Goal: Check status: Check status

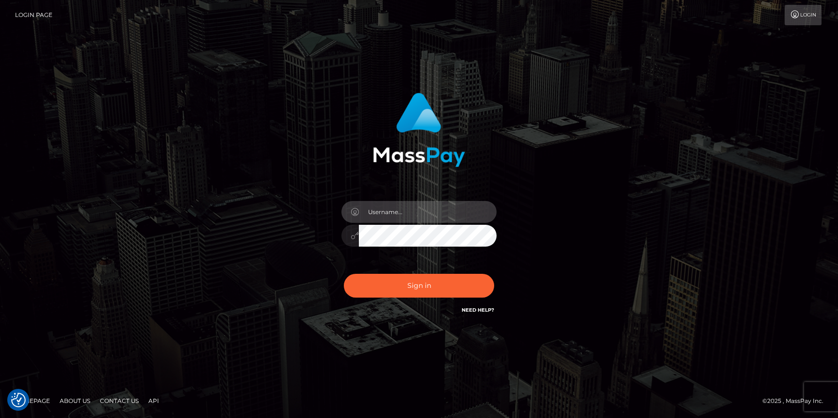
click at [376, 221] on input "text" at bounding box center [428, 212] width 138 height 22
type input "Neel Bhalla"
click at [344, 274] on button "Sign in" at bounding box center [419, 286] width 150 height 24
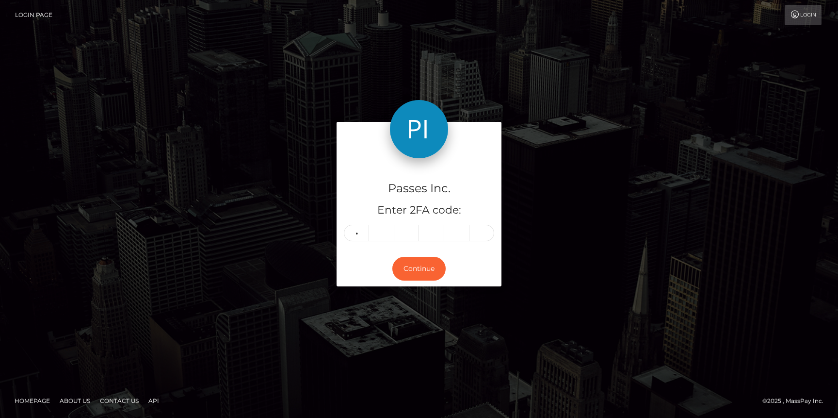
type input "0"
type input "4"
type input "0"
type input "4"
type input "5"
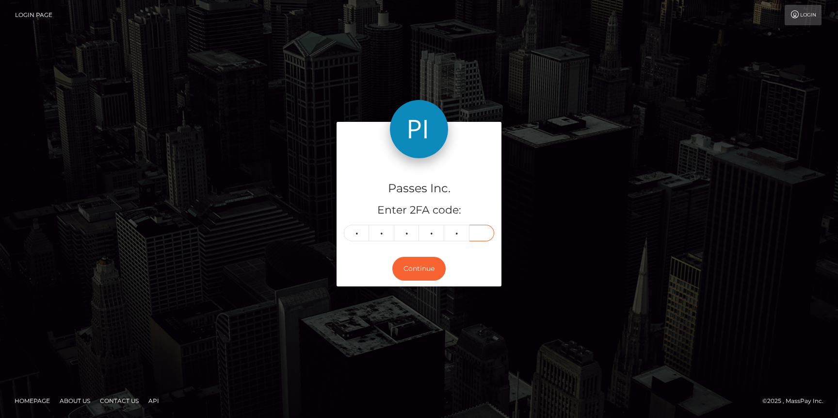
type input "5"
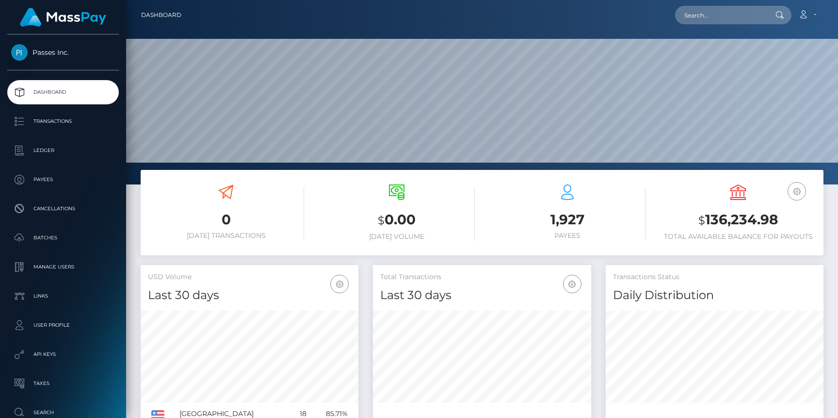
scroll to position [172, 218]
click at [84, 120] on p "Transactions" at bounding box center [63, 121] width 104 height 15
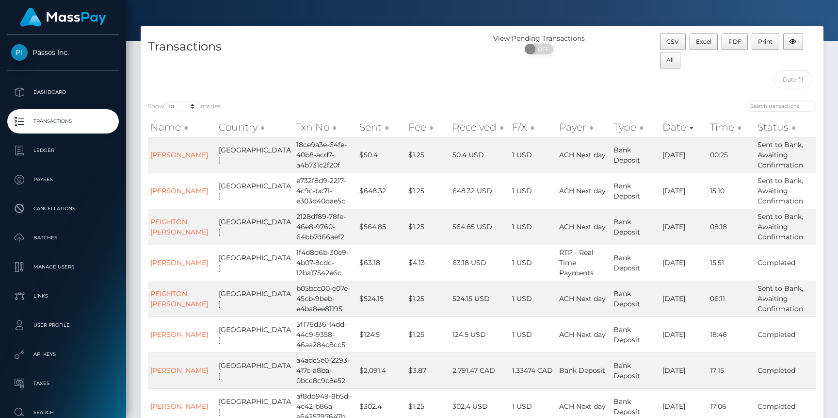
scroll to position [200, 0]
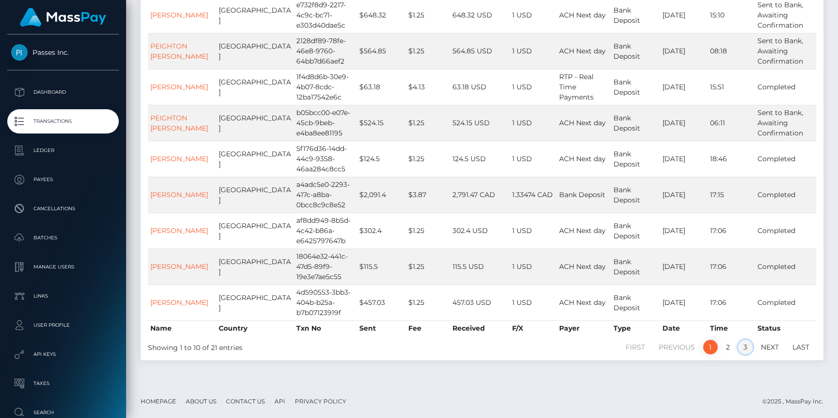
click at [744, 346] on link "3" at bounding box center [745, 347] width 15 height 15
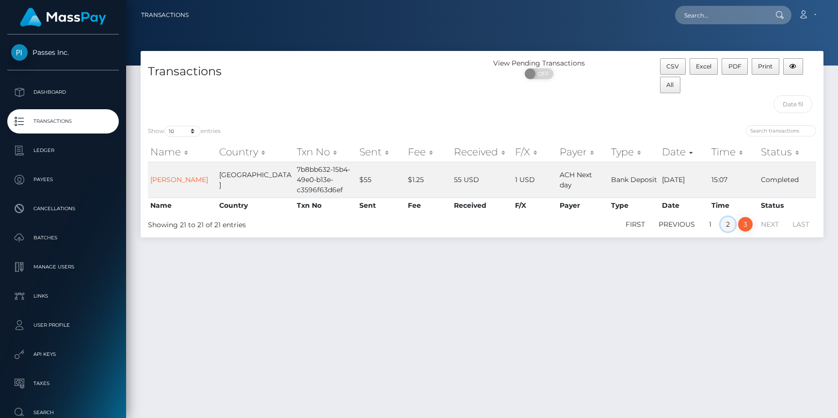
click at [731, 226] on link "2" at bounding box center [728, 224] width 15 height 15
